Goal: Task Accomplishment & Management: Complete application form

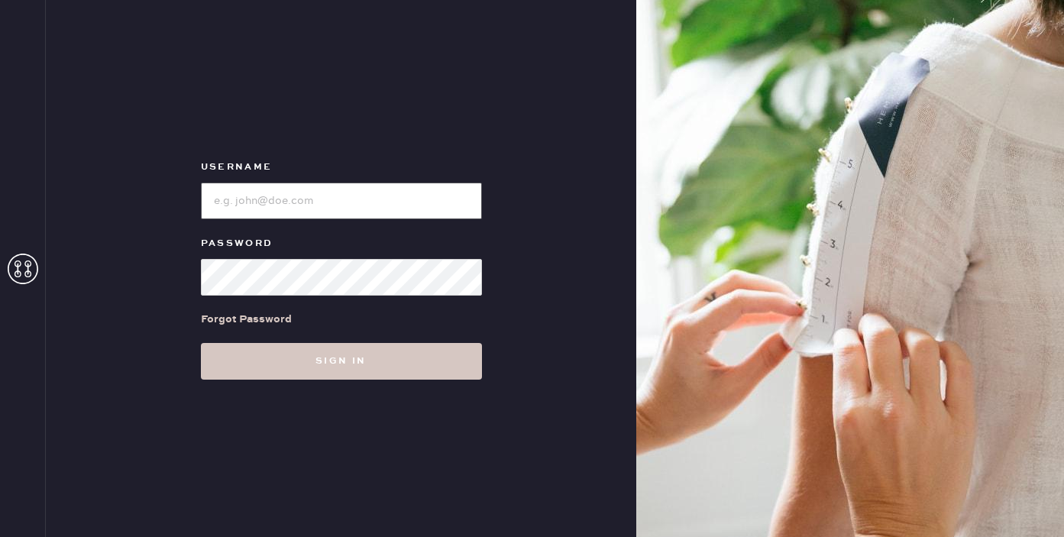
type input "reformationgeorgetown"
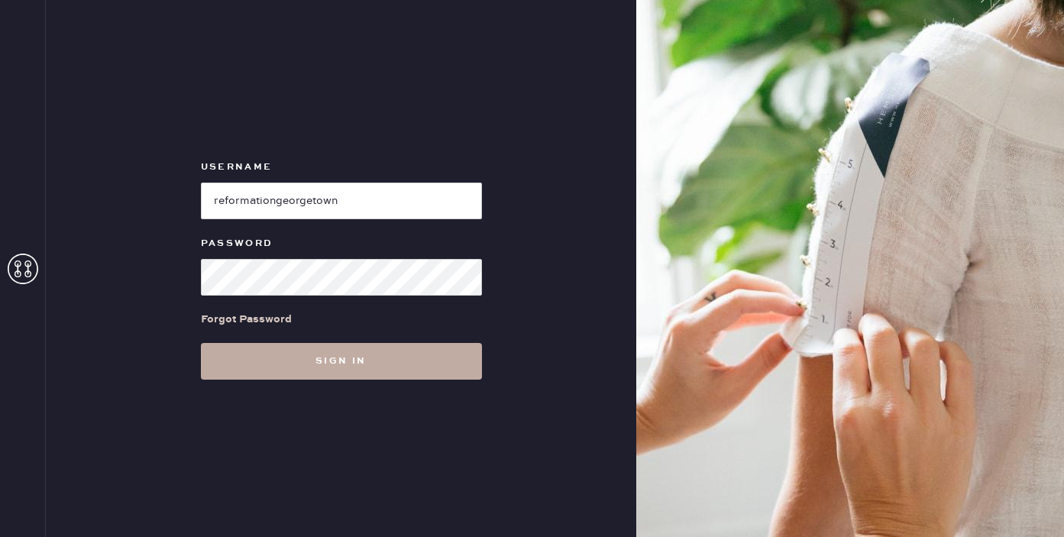
click at [244, 357] on button "Sign in" at bounding box center [341, 361] width 281 height 37
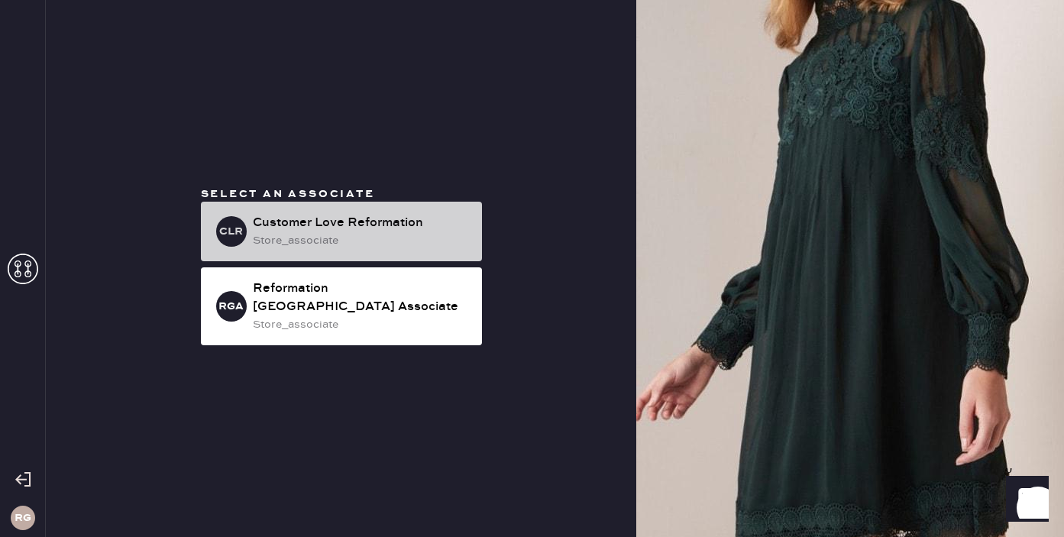
click at [307, 232] on div "Customer Love Reformation" at bounding box center [361, 223] width 217 height 18
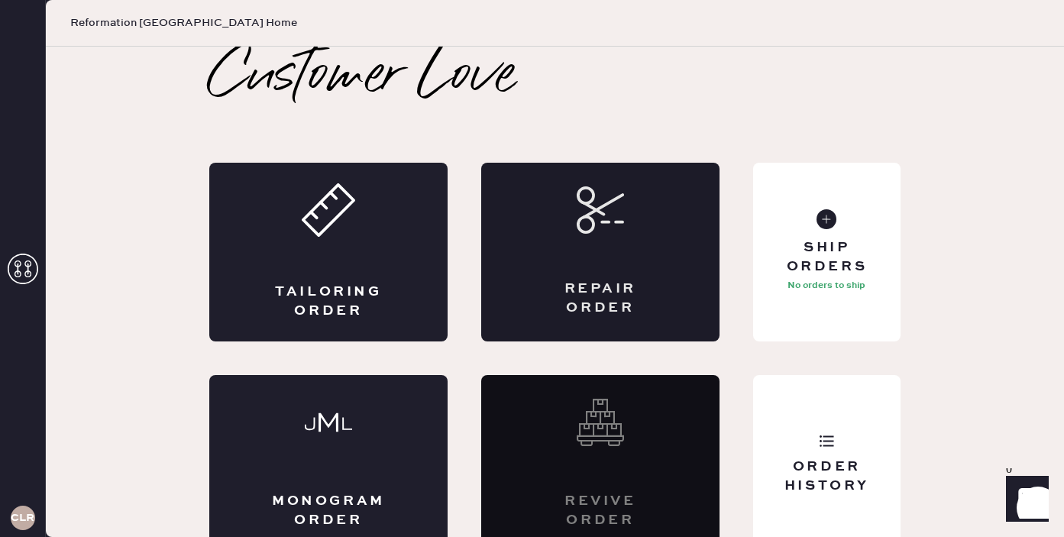
click at [623, 235] on div "Repair Order" at bounding box center [600, 252] width 238 height 179
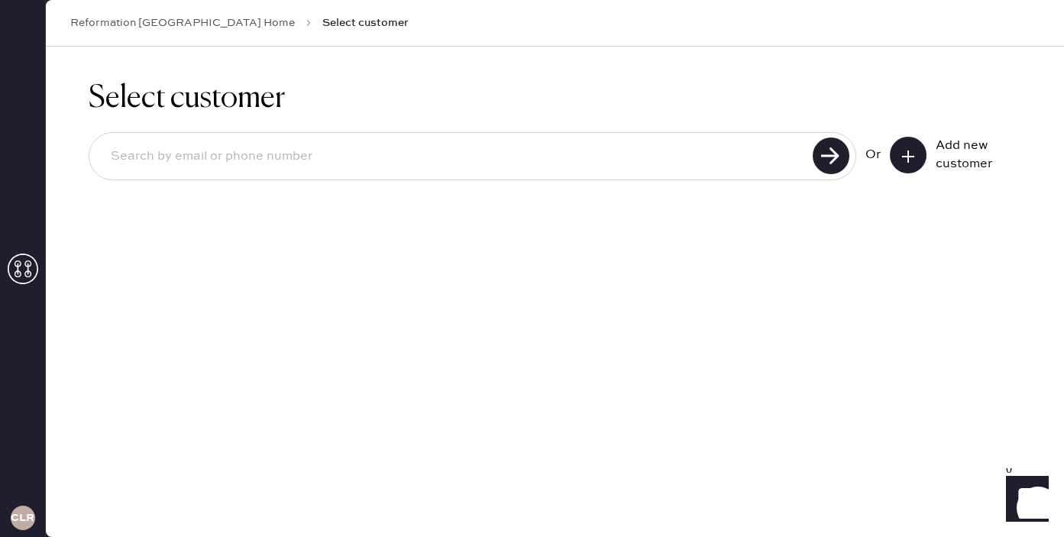
click at [505, 154] on input at bounding box center [454, 156] width 710 height 35
click at [915, 157] on icon at bounding box center [908, 156] width 15 height 15
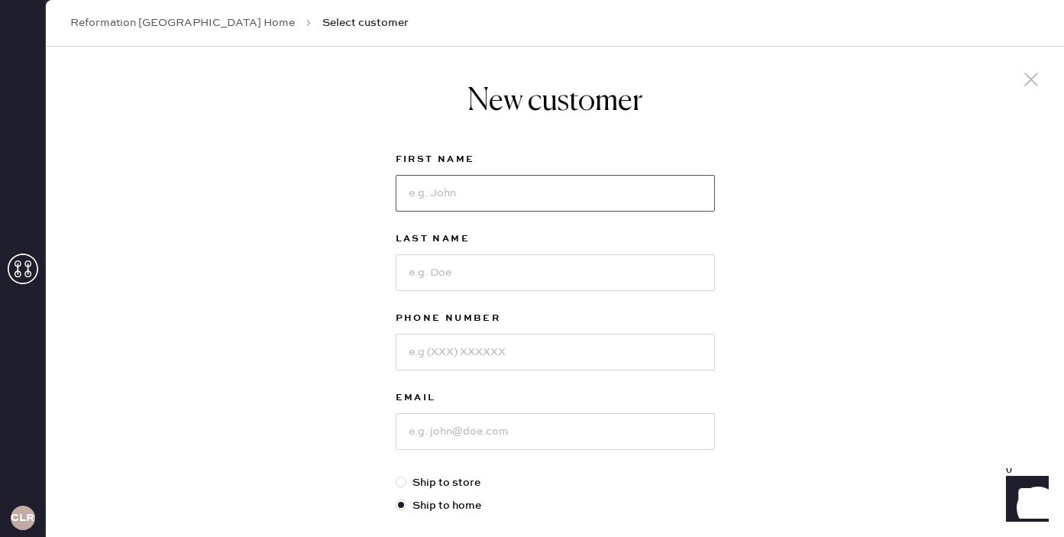
click at [484, 196] on input at bounding box center [555, 193] width 319 height 37
click at [456, 199] on input at bounding box center [555, 193] width 319 height 37
type input "j"
type input "[PERSON_NAME]"
click at [472, 277] on input at bounding box center [555, 272] width 319 height 37
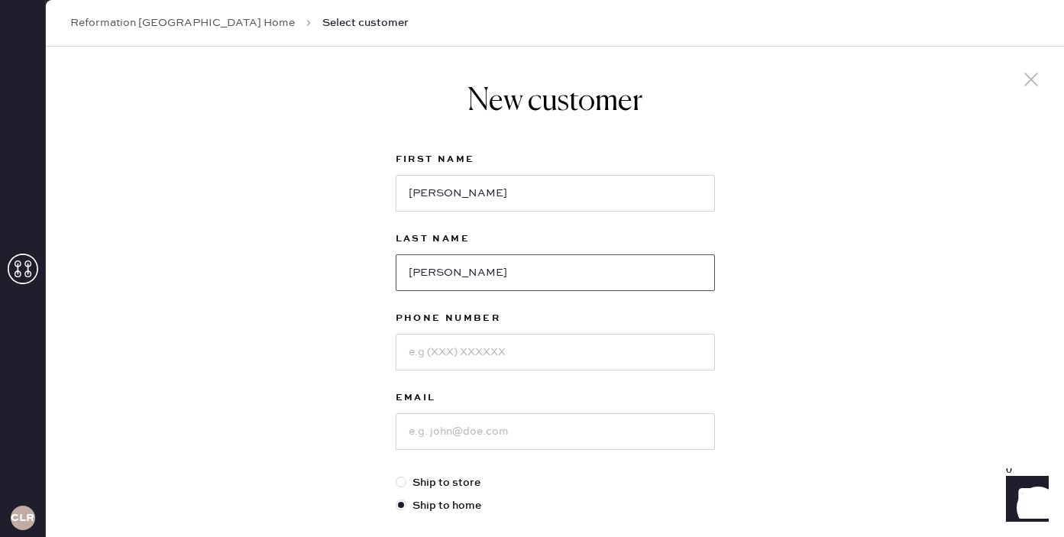
type input "[PERSON_NAME]"
click at [484, 358] on input at bounding box center [555, 352] width 319 height 37
type input "7039699519"
click at [497, 444] on input at bounding box center [555, 431] width 319 height 37
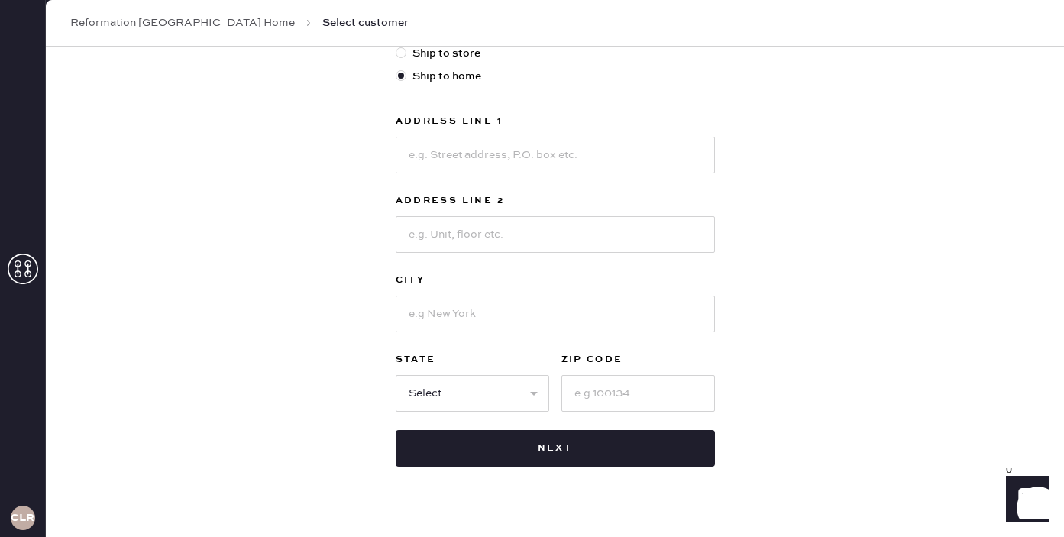
scroll to position [457, 0]
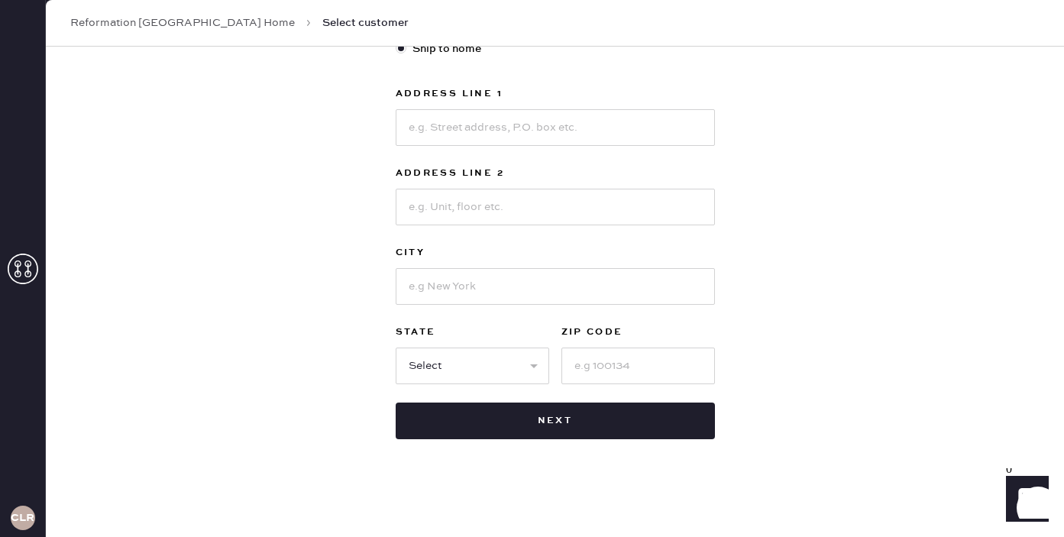
type input "[EMAIL_ADDRESS][DOMAIN_NAME]"
click at [472, 128] on input at bounding box center [555, 127] width 319 height 37
type input "3802b Steppes Ct"
click at [449, 288] on input at bounding box center [555, 286] width 319 height 37
type input "[GEOGRAPHIC_DATA]"
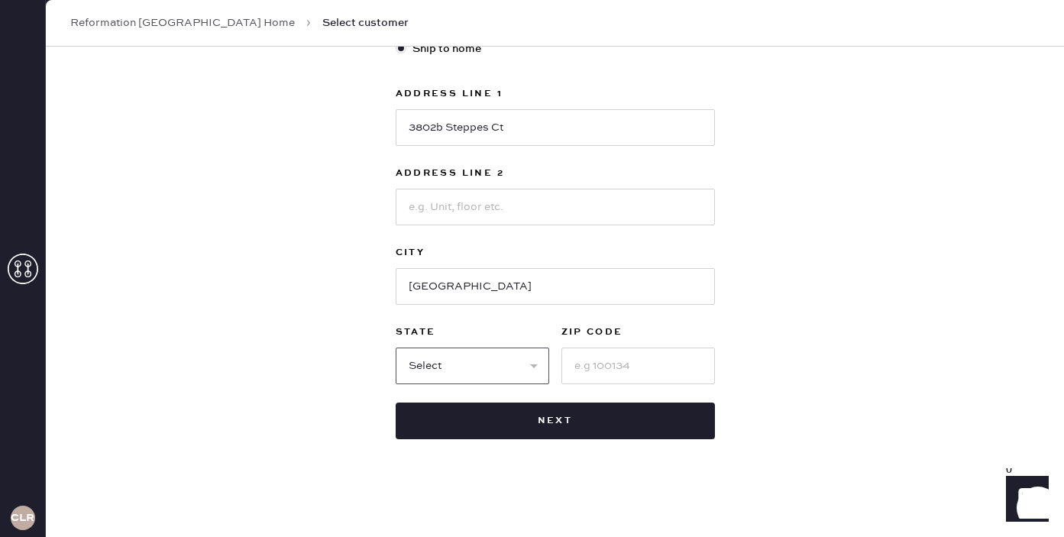
click at [510, 368] on select "Select AK AL AR AZ CA CO CT [GEOGRAPHIC_DATA] DE FL [GEOGRAPHIC_DATA] HI [GEOGR…" at bounding box center [473, 366] width 154 height 37
select select "VA"
click at [599, 367] on input at bounding box center [638, 366] width 154 height 37
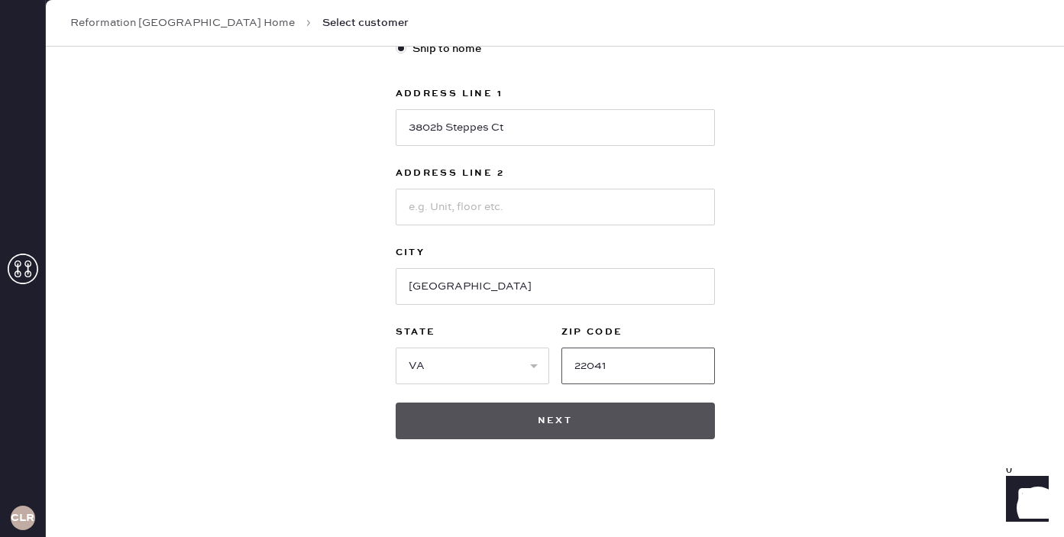
type input "22041"
click at [592, 429] on button "Next" at bounding box center [555, 421] width 319 height 37
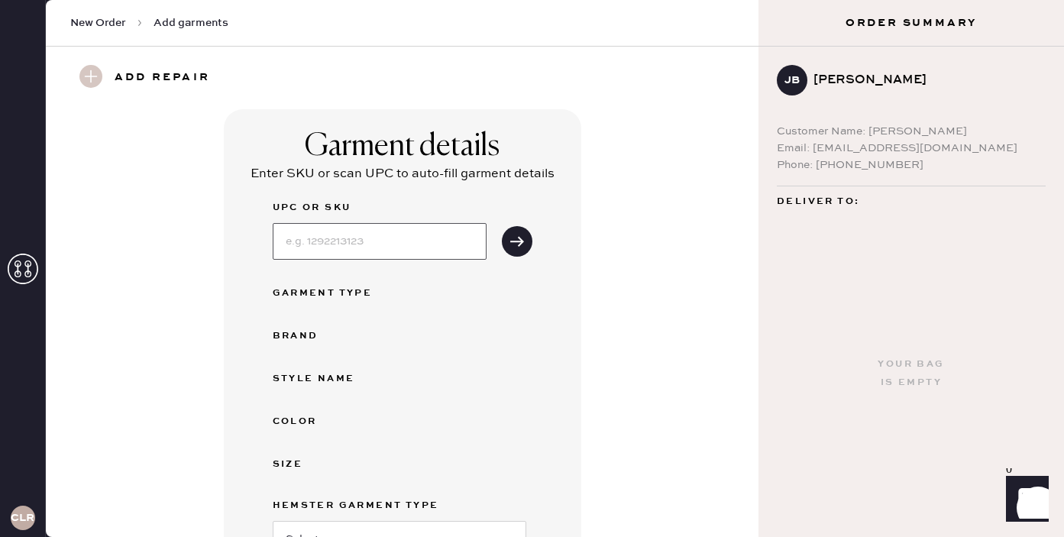
click at [386, 238] on input at bounding box center [380, 241] width 214 height 37
click at [509, 241] on button "submit" at bounding box center [517, 241] width 31 height 31
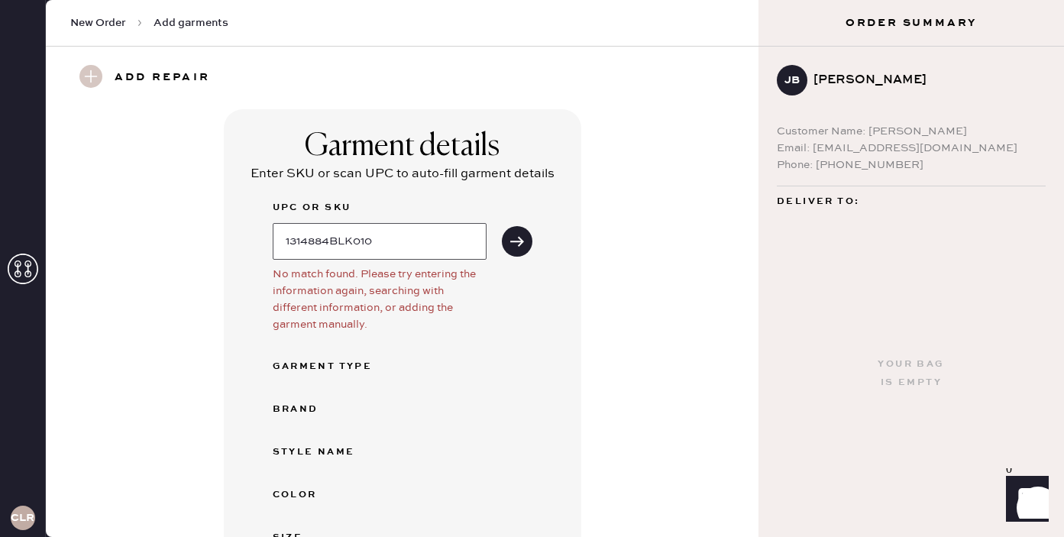
click at [329, 238] on input "1314884BLK010" at bounding box center [380, 241] width 214 height 37
click at [513, 247] on icon "submit" at bounding box center [517, 241] width 15 height 15
click at [523, 234] on icon "submit" at bounding box center [517, 241] width 15 height 15
click at [337, 241] on input "13148848BLK010" at bounding box center [380, 241] width 214 height 37
click at [353, 239] on input "1314884BLK010" at bounding box center [380, 241] width 214 height 37
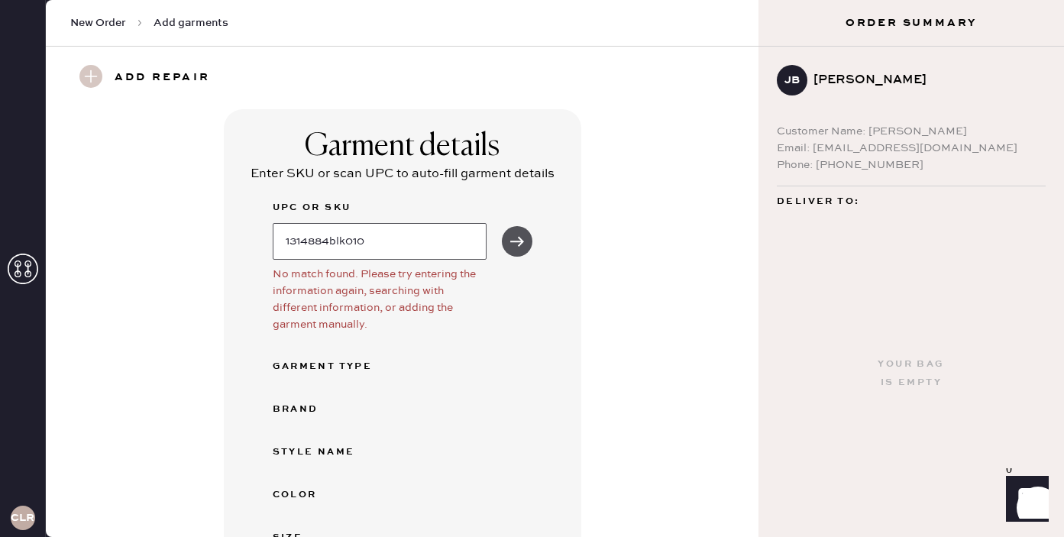
type input "1314884blk010"
click at [519, 240] on icon "submit" at bounding box center [517, 241] width 15 height 15
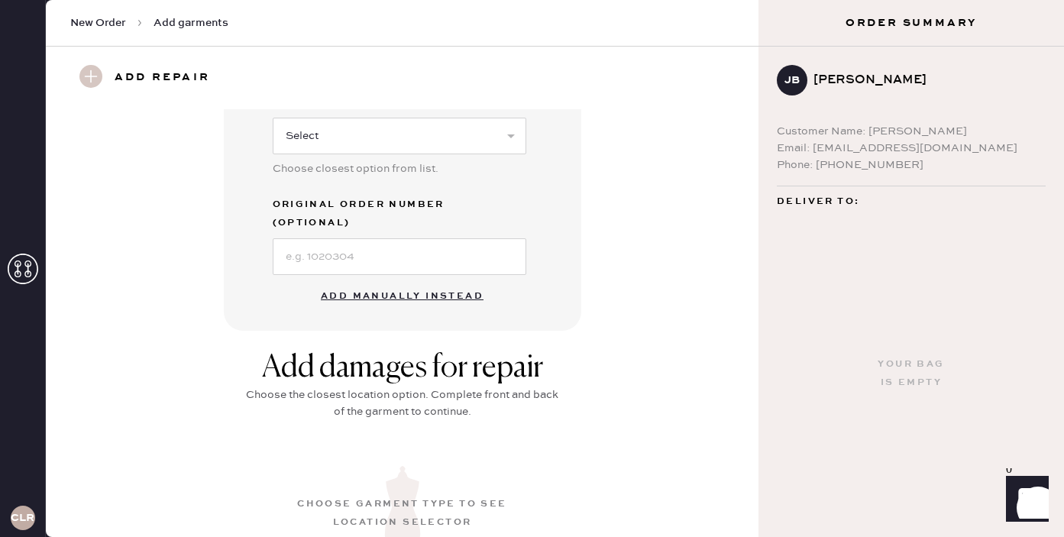
scroll to position [479, 0]
click at [400, 279] on button "Add manually instead" at bounding box center [402, 294] width 181 height 31
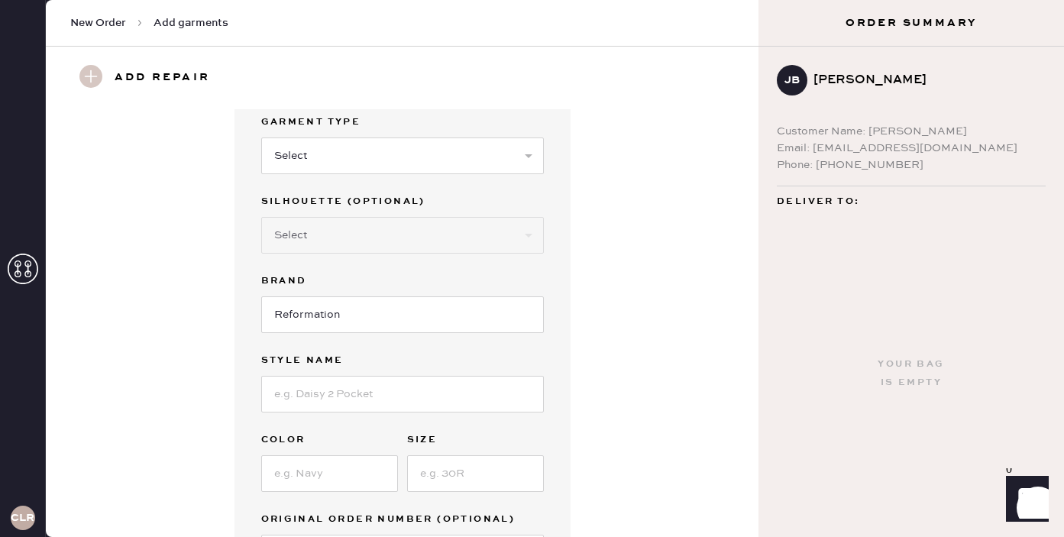
scroll to position [0, 0]
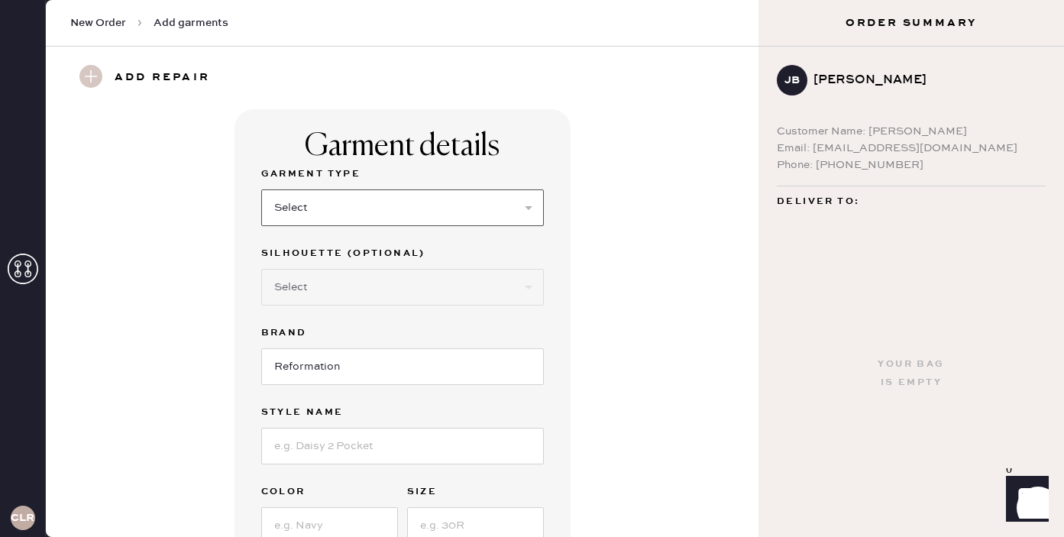
click at [468, 201] on select "Select Basic Skirt Jeans Leggings Pants Shorts Basic Sleeved Dress Basic Sleeve…" at bounding box center [402, 207] width 283 height 37
select select "6"
click at [406, 291] on select "Select Maxi Dress Midi Dress Mini Dress Other" at bounding box center [402, 287] width 283 height 37
select select "38"
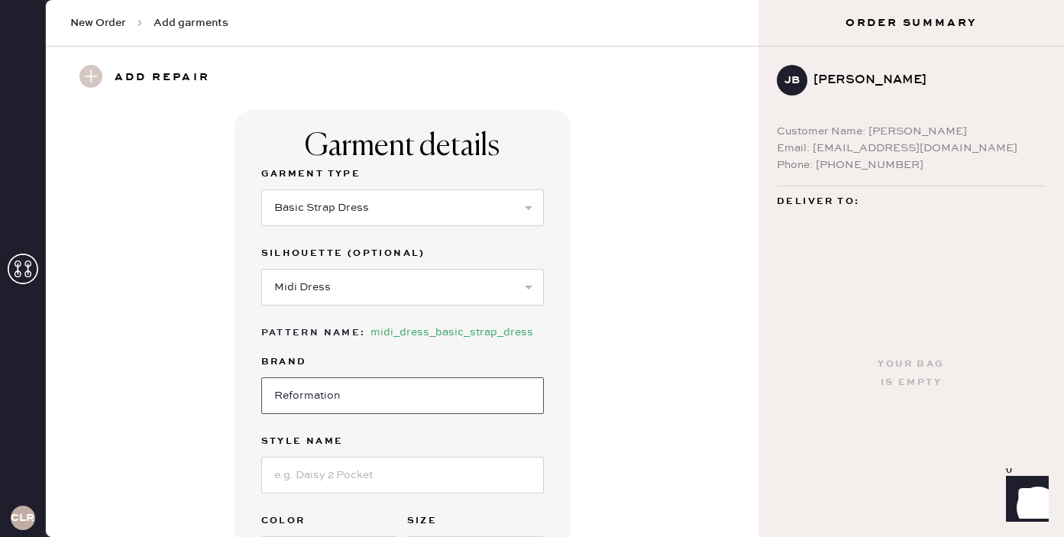
click at [385, 396] on input "Reformation" at bounding box center [402, 395] width 283 height 37
click at [337, 489] on input at bounding box center [402, 475] width 283 height 37
type input "Balia Linen Dress"
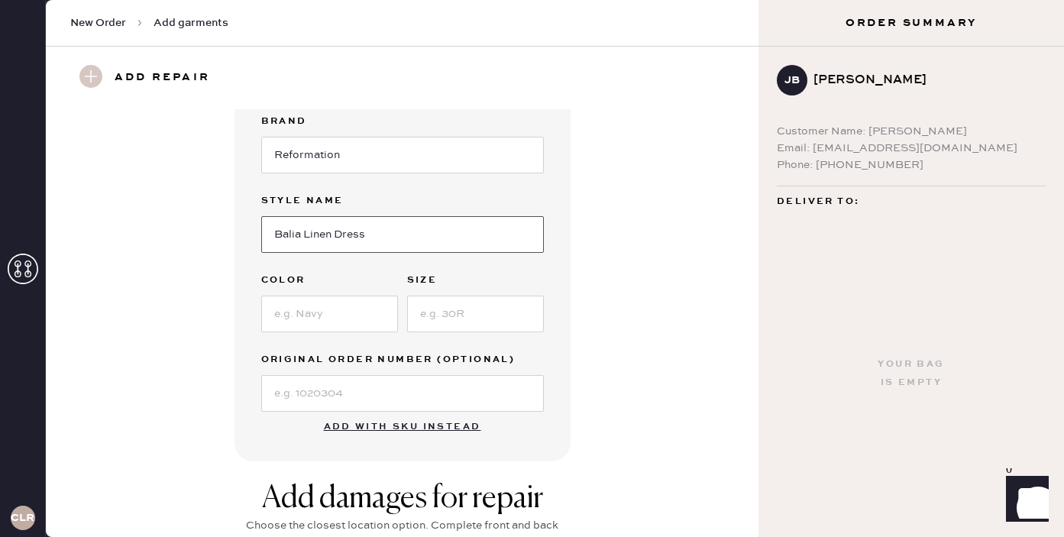
scroll to position [268, 0]
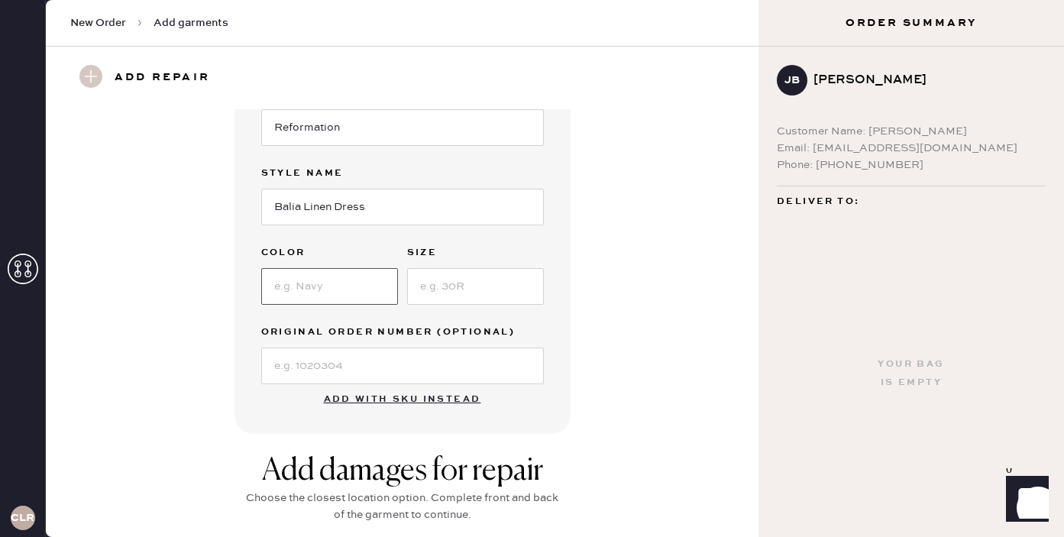
click at [338, 287] on input at bounding box center [329, 286] width 137 height 37
type input "Black"
click at [464, 291] on input at bounding box center [475, 286] width 137 height 37
type input "10"
click at [429, 368] on input at bounding box center [402, 366] width 283 height 37
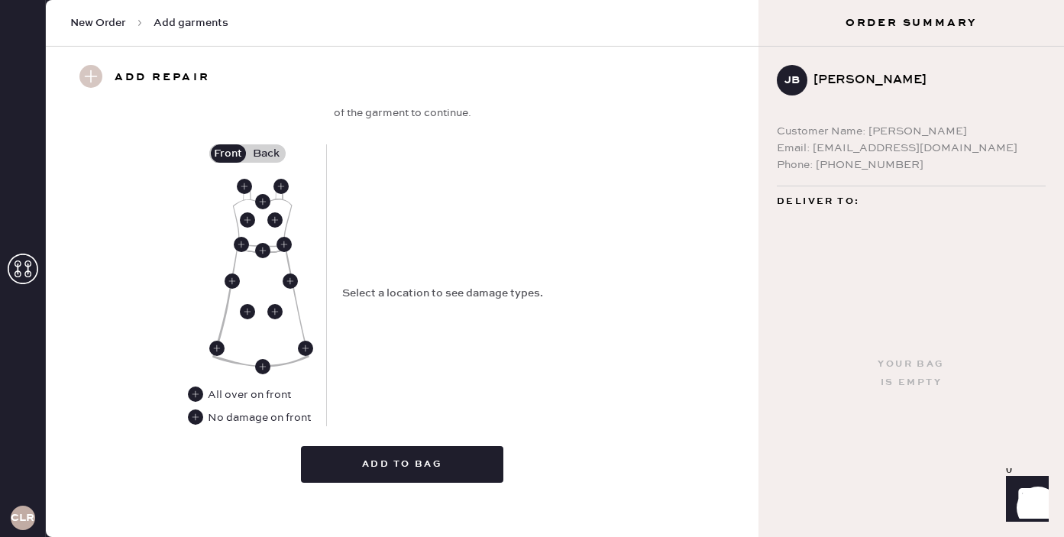
scroll to position [677, 0]
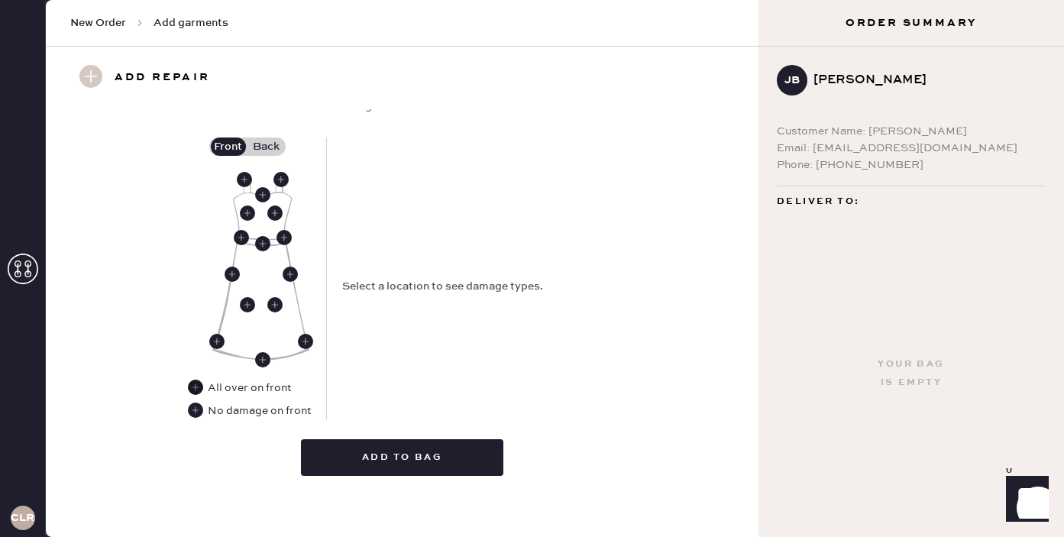
type input "S16258162"
click at [195, 383] on use at bounding box center [195, 387] width 15 height 15
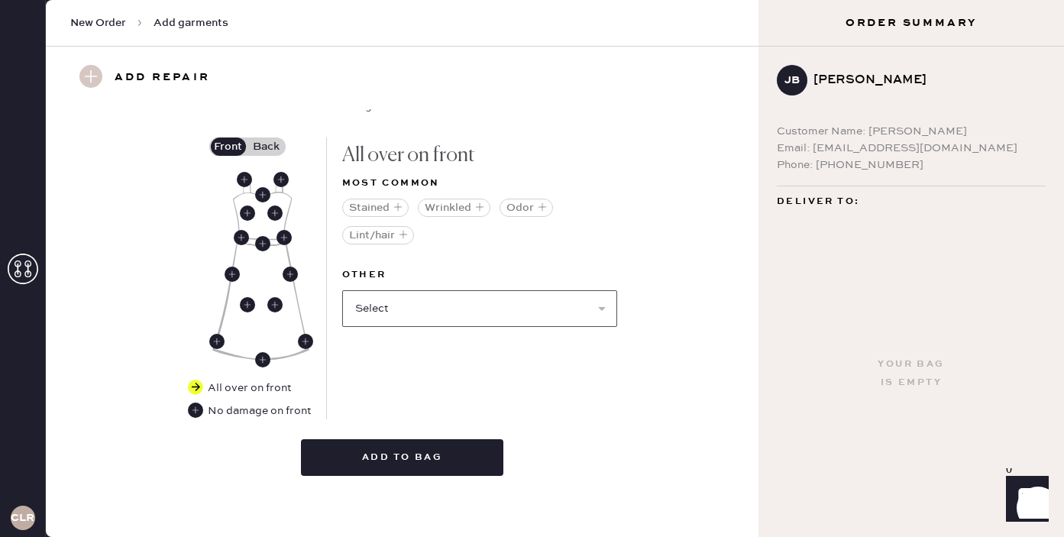
click at [414, 296] on select "Select Broken / Ripped Hem Broken Beads Broken Belt Loop Broken Button Broken C…" at bounding box center [479, 308] width 275 height 37
select select "1665"
select select
click at [267, 141] on label "Back" at bounding box center [267, 147] width 38 height 18
click at [267, 147] on input "Back" at bounding box center [267, 147] width 0 height 0
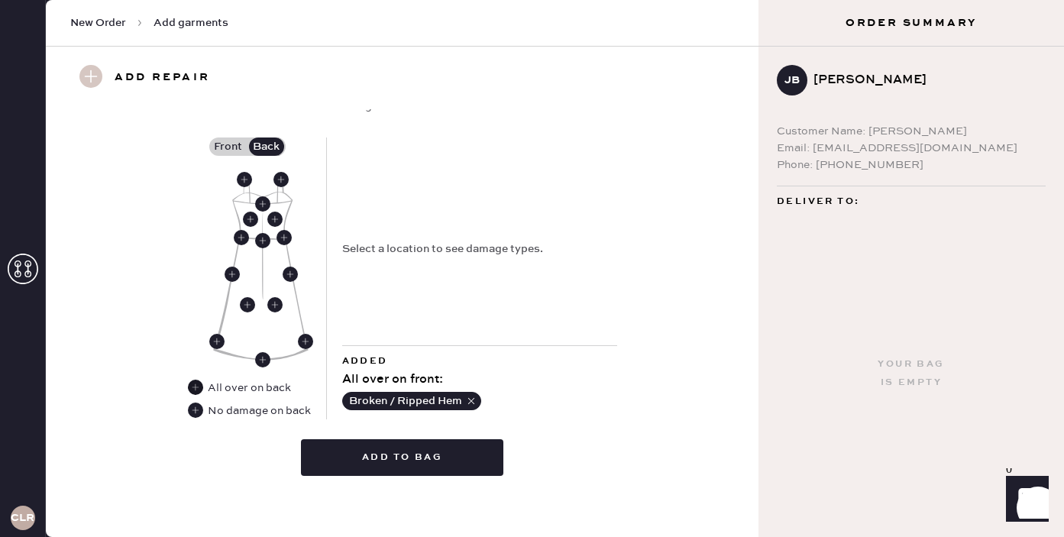
click at [196, 387] on use at bounding box center [195, 387] width 15 height 15
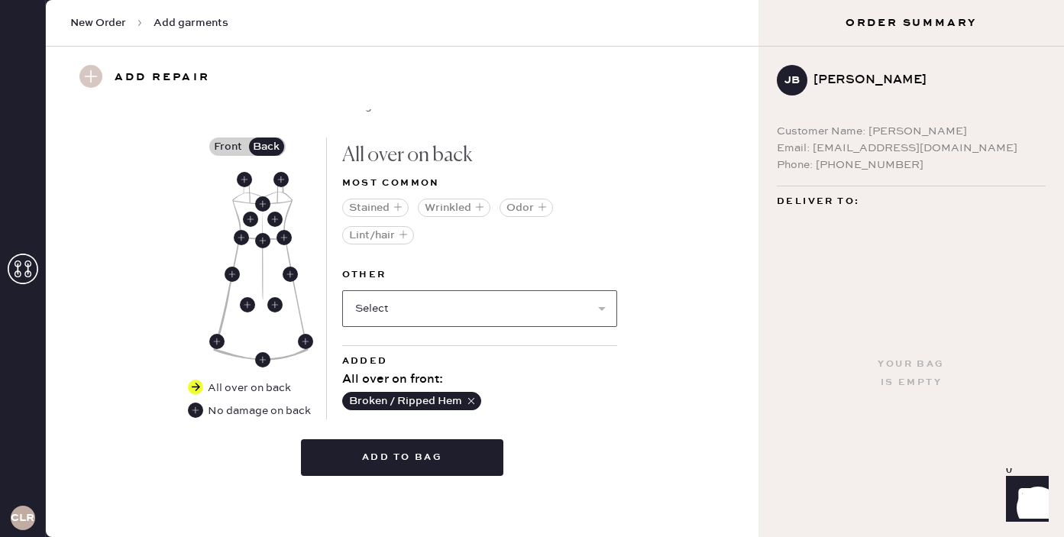
click at [459, 299] on select "Select Broken / Ripped Hem Broken Beads Broken Belt Loop Broken Button Broken C…" at bounding box center [479, 308] width 275 height 37
select select "1665"
select select
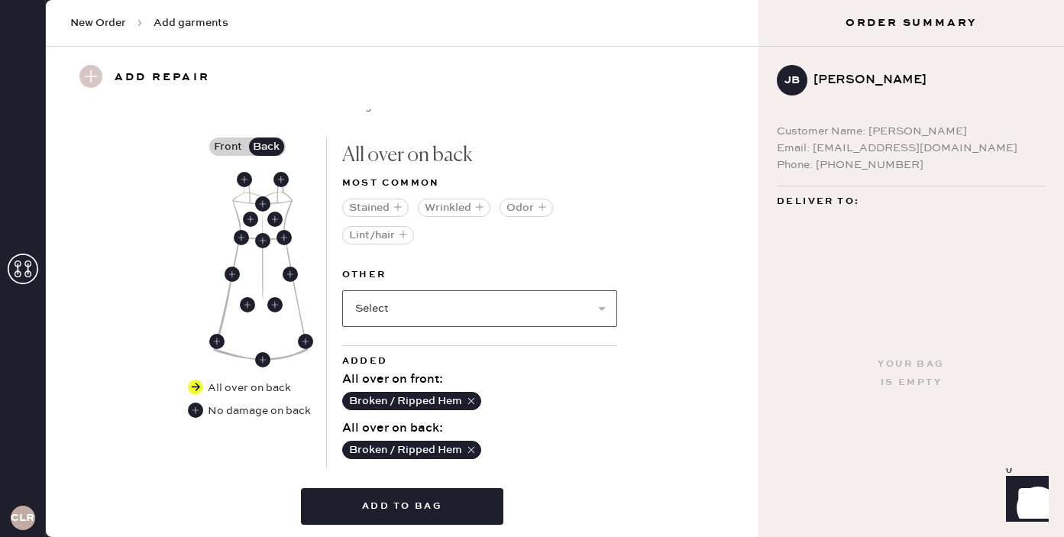
scroll to position [731, 0]
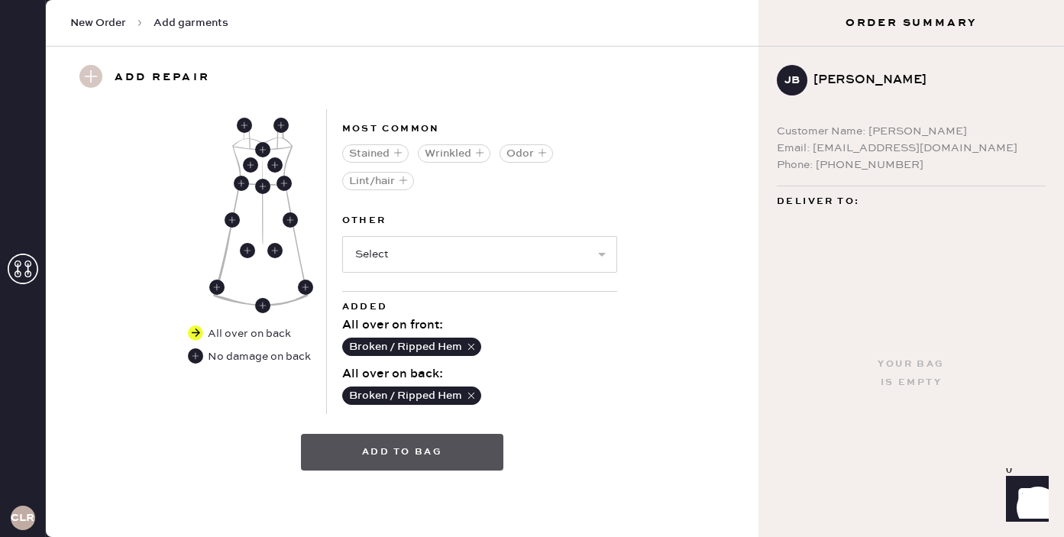
click at [464, 450] on button "Add to bag" at bounding box center [402, 452] width 202 height 37
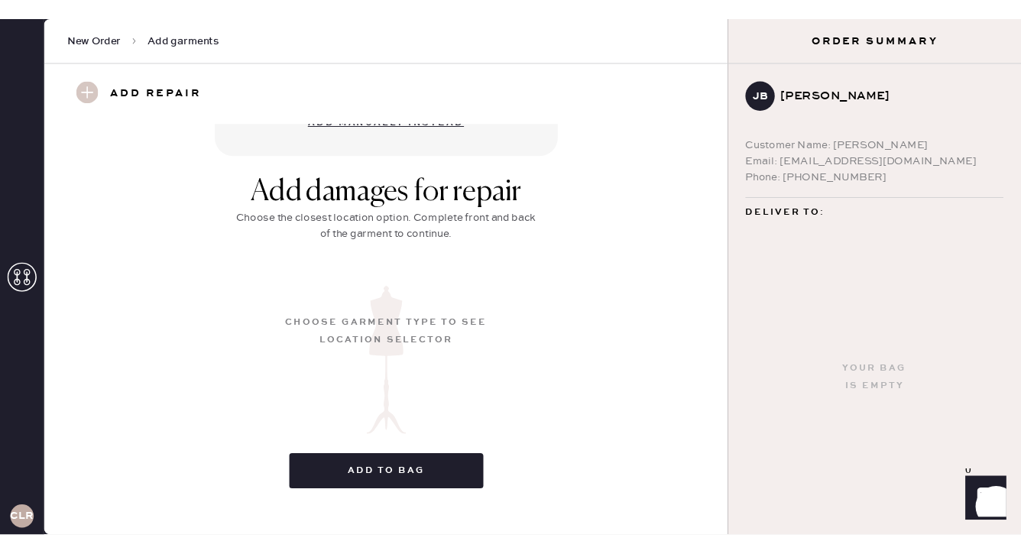
scroll to position [215, 0]
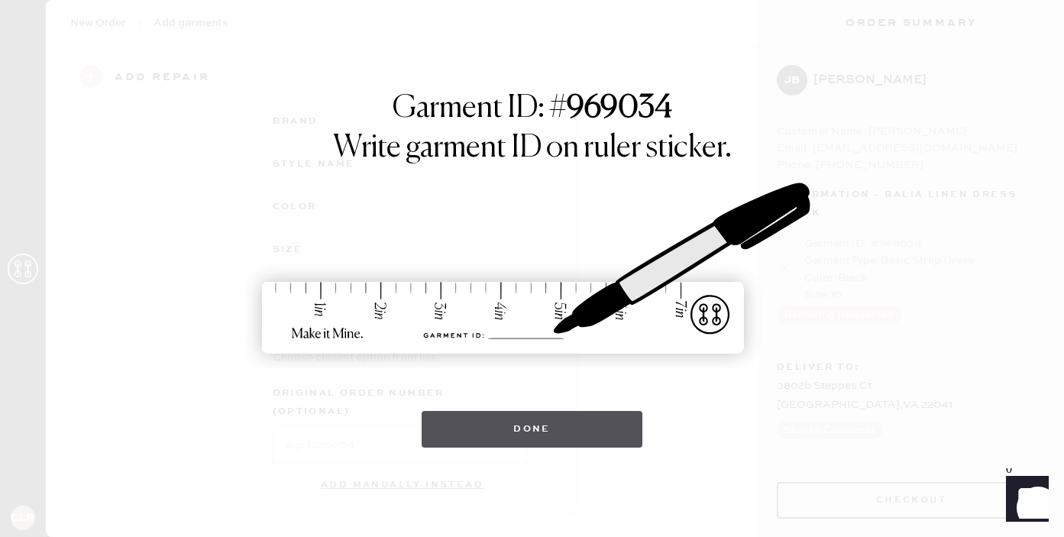
click at [545, 424] on button "Done" at bounding box center [532, 429] width 221 height 37
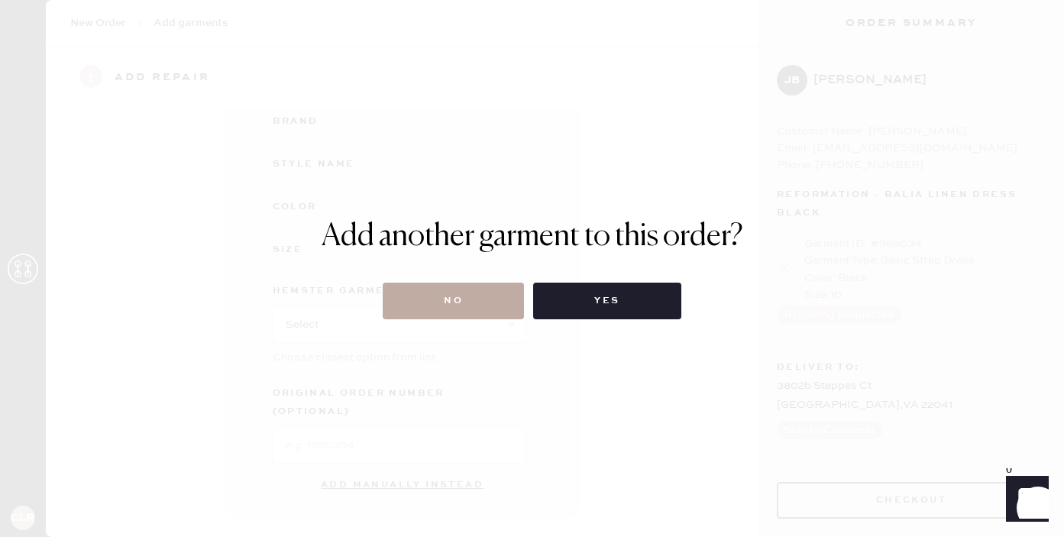
click at [433, 295] on button "No" at bounding box center [453, 301] width 141 height 37
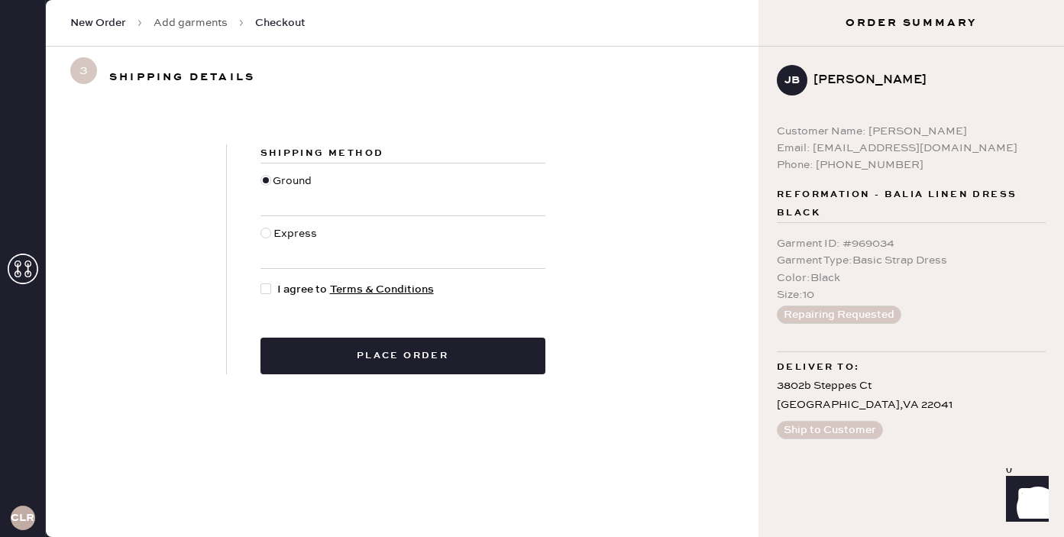
click at [268, 231] on div at bounding box center [265, 233] width 11 height 11
click at [261, 226] on input "Express" at bounding box center [260, 225] width 1 height 1
radio input "true"
click at [264, 292] on div at bounding box center [265, 288] width 11 height 11
click at [261, 282] on input "I agree to Terms & Conditions" at bounding box center [260, 281] width 1 height 1
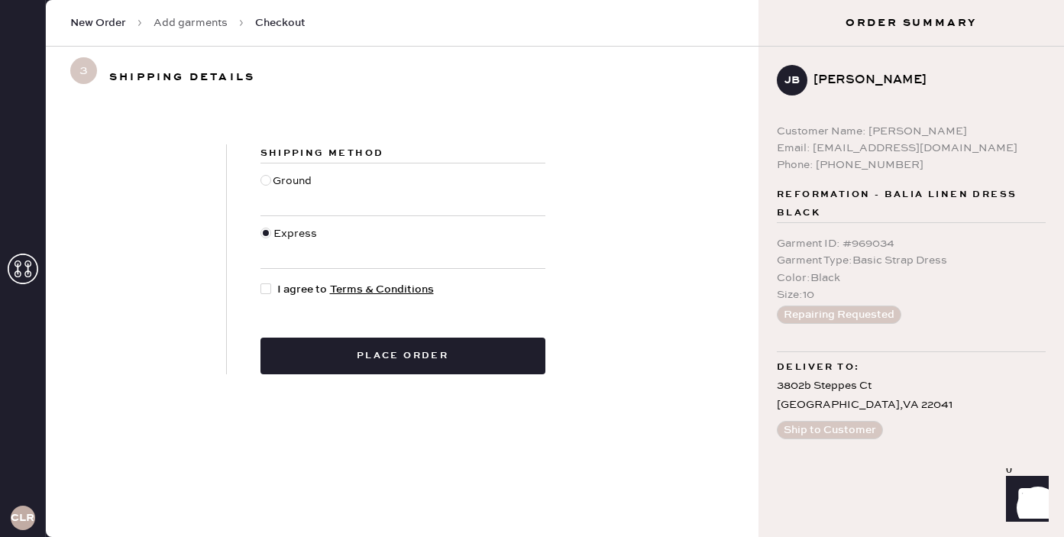
checkbox input "true"
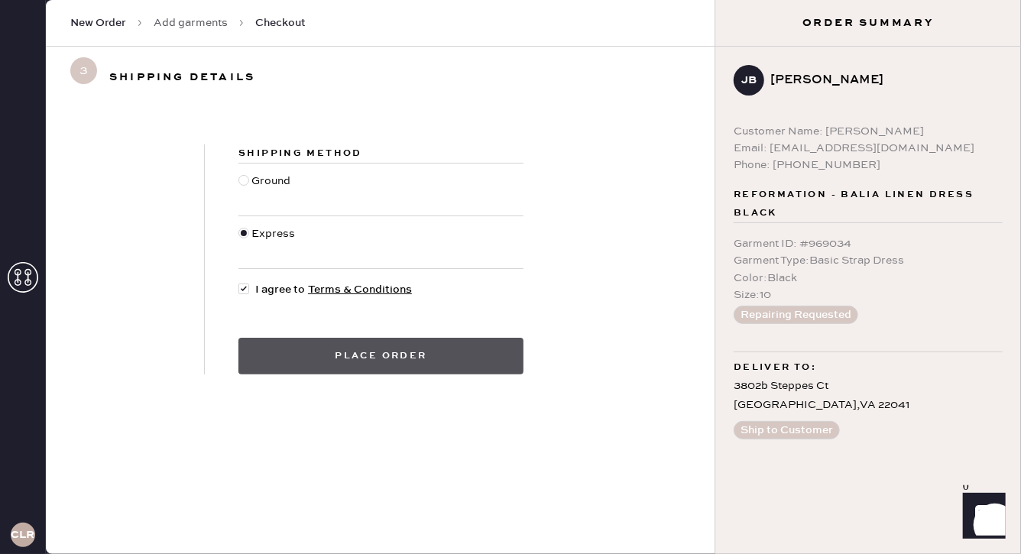
click at [309, 349] on button "Place order" at bounding box center [380, 356] width 285 height 37
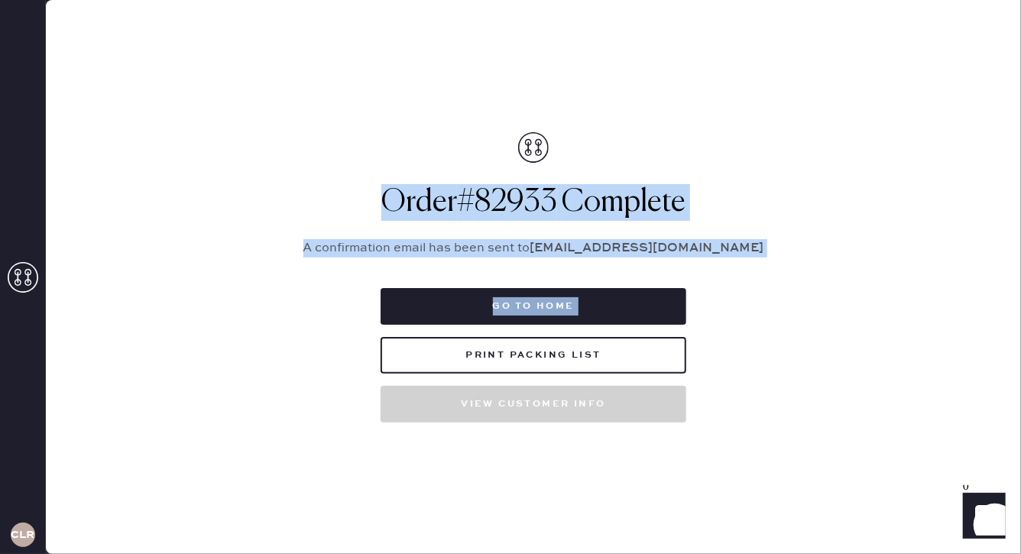
click at [249, 0] on html "Layer 1 Layer 1 CLR Packing list Order # 82933 Customer information # 89194 [PE…" at bounding box center [510, 277] width 1021 height 554
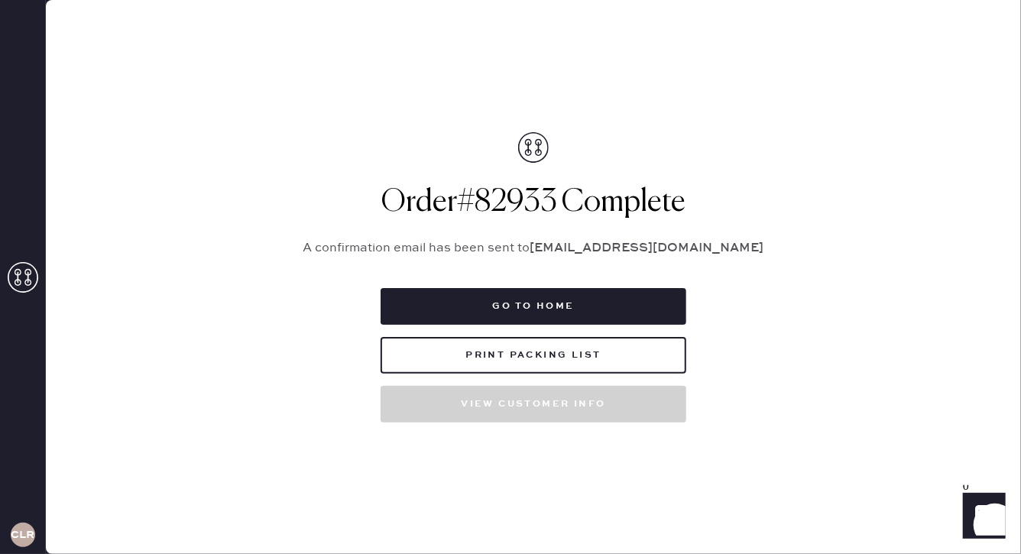
click at [355, 99] on div "Packing list Order # 82933 Customer information # 89194 [PERSON_NAME] [EMAIL_AD…" at bounding box center [533, 277] width 975 height 554
